Goal: Information Seeking & Learning: Learn about a topic

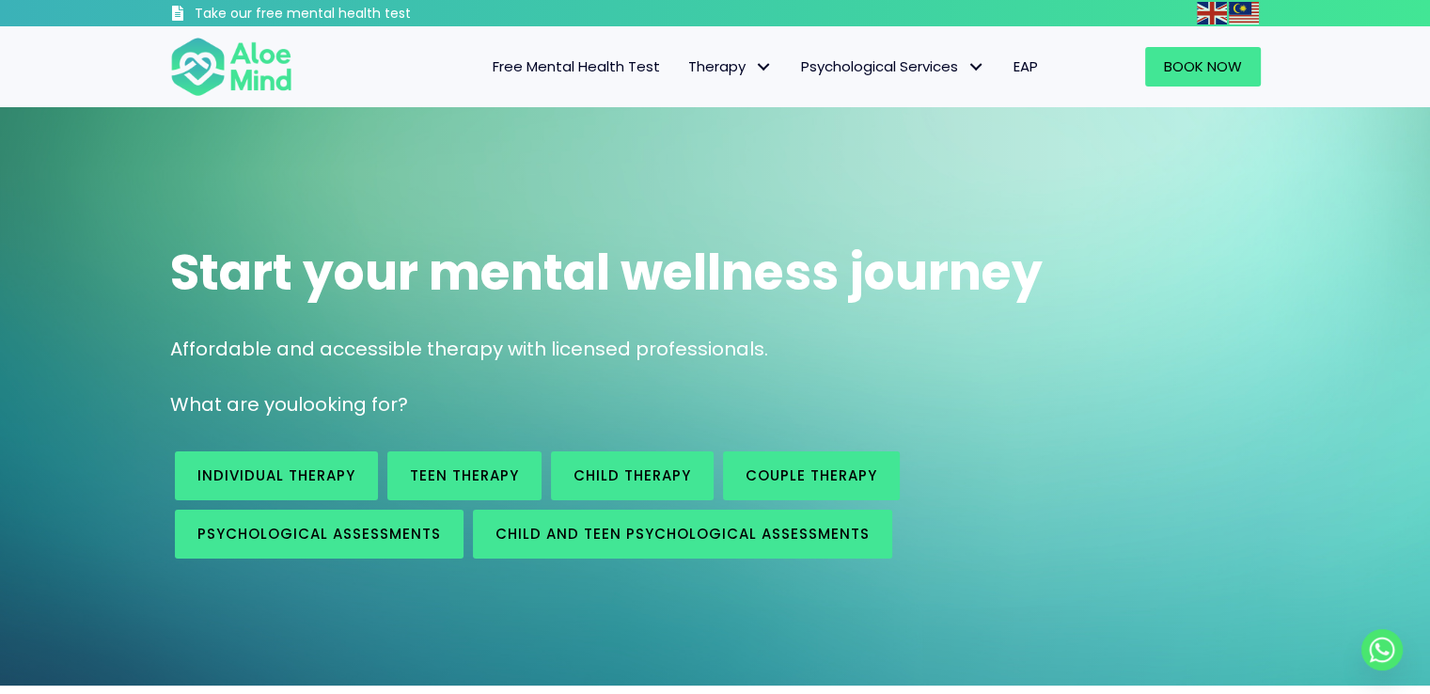
scroll to position [94, 0]
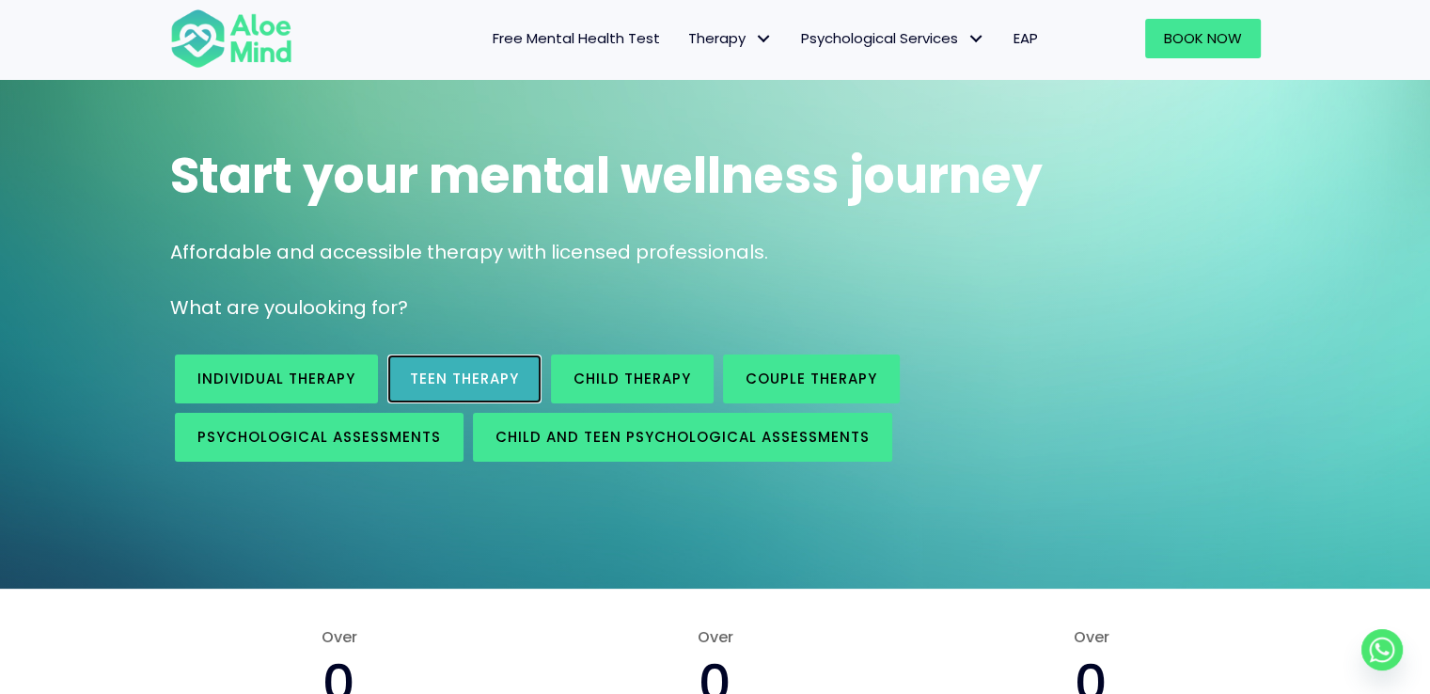
click at [424, 377] on span "Teen Therapy" at bounding box center [464, 378] width 109 height 20
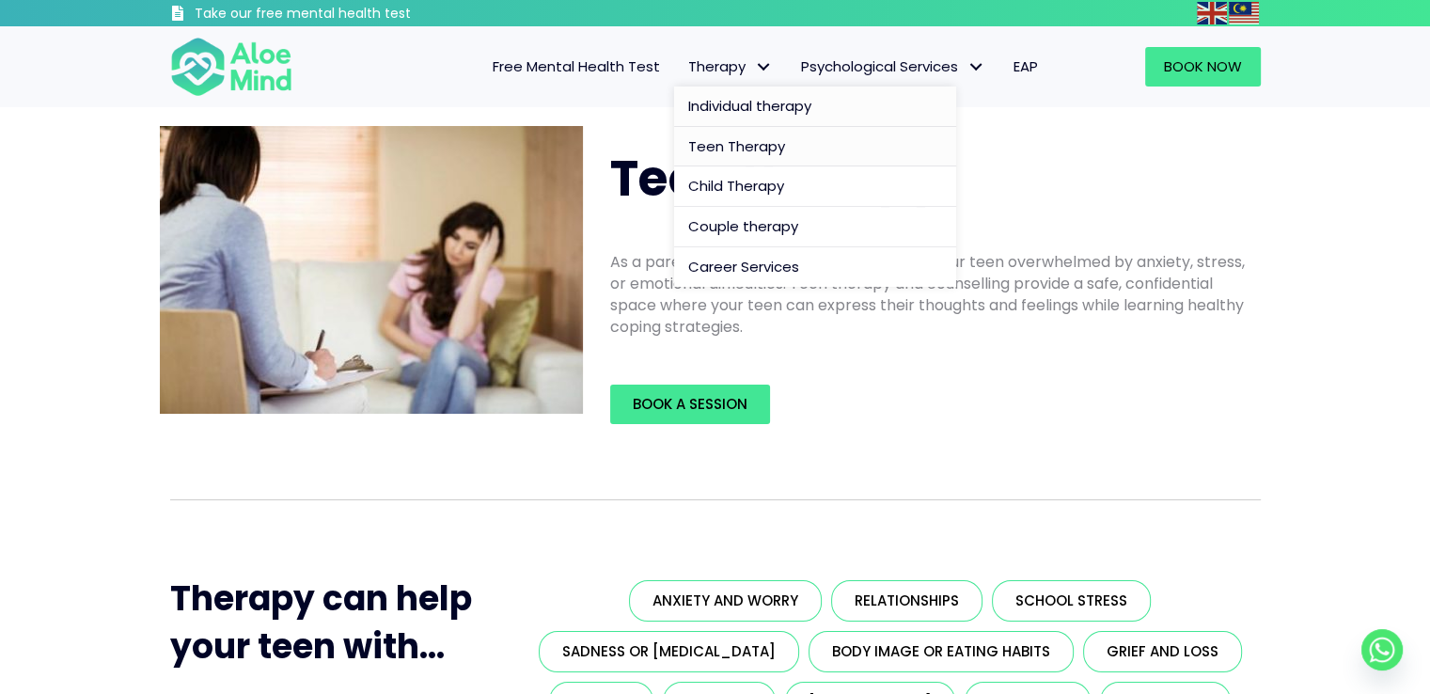
click at [762, 100] on span "Individual therapy" at bounding box center [749, 106] width 123 height 20
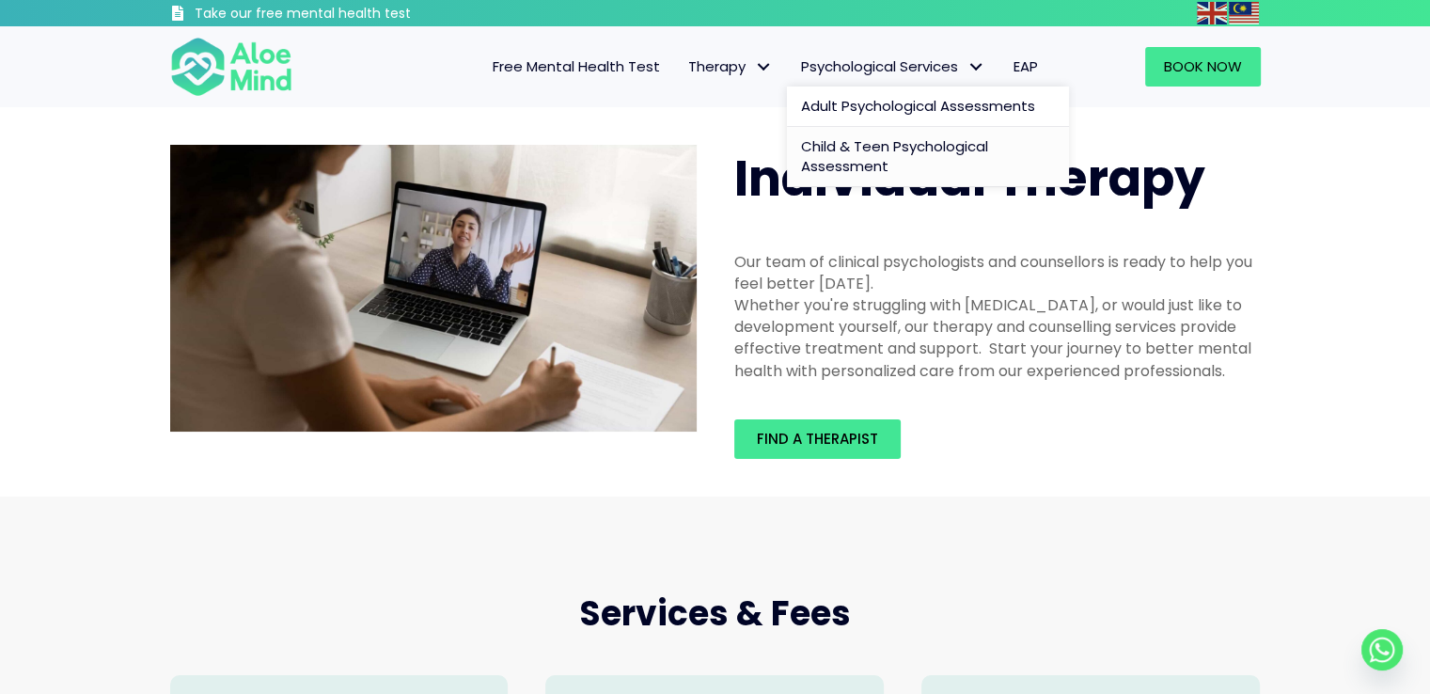
click at [929, 144] on span "Child & Teen Psychological Assessment" at bounding box center [894, 156] width 187 height 40
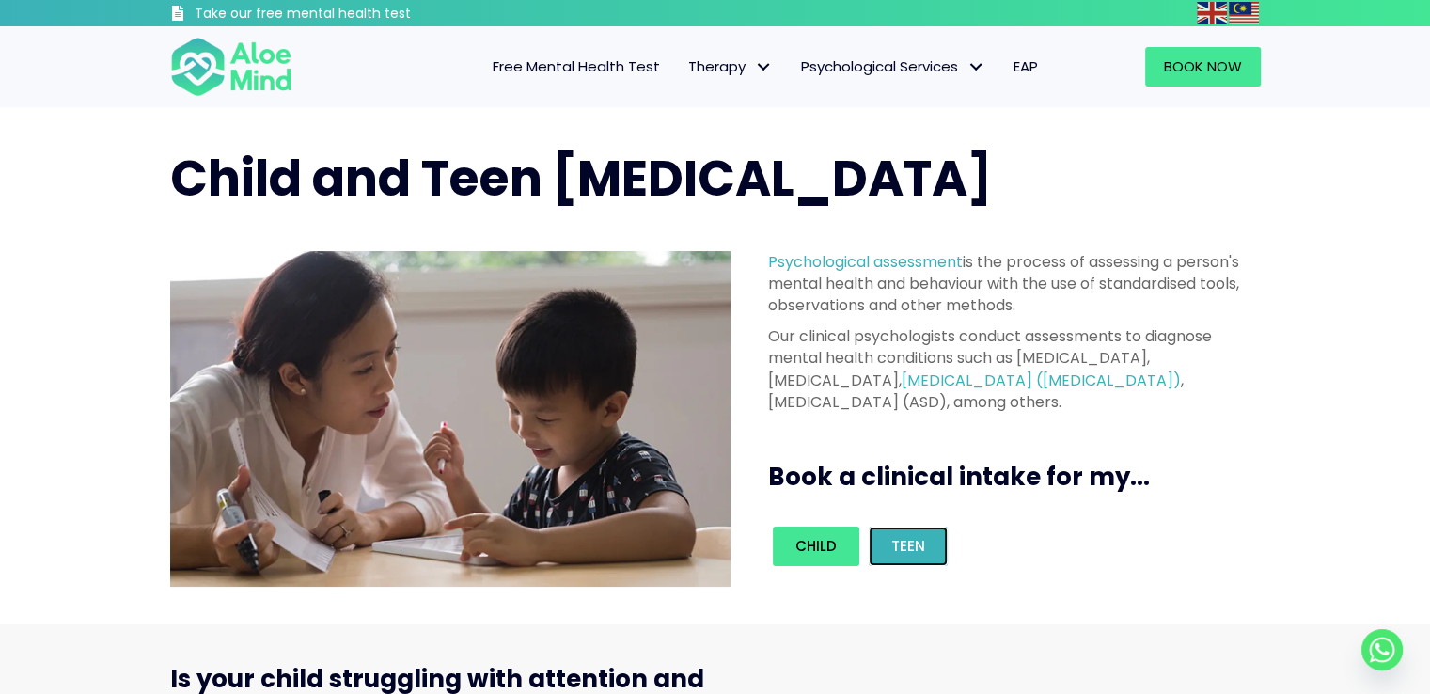
click at [893, 542] on span "Teen" at bounding box center [908, 546] width 34 height 20
